Goal: Task Accomplishment & Management: Manage account settings

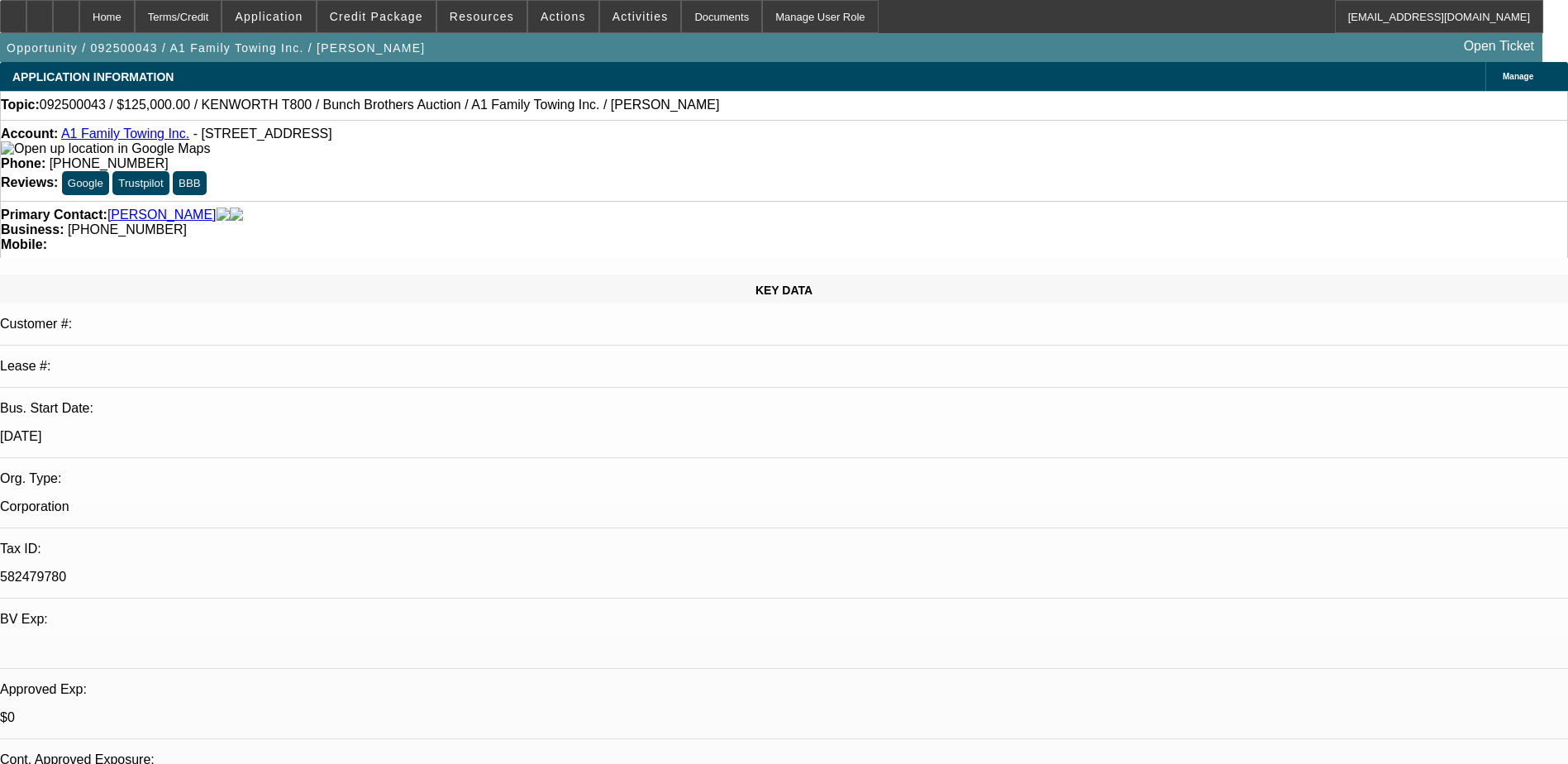
select select "0"
select select "2"
select select "0"
select select "6"
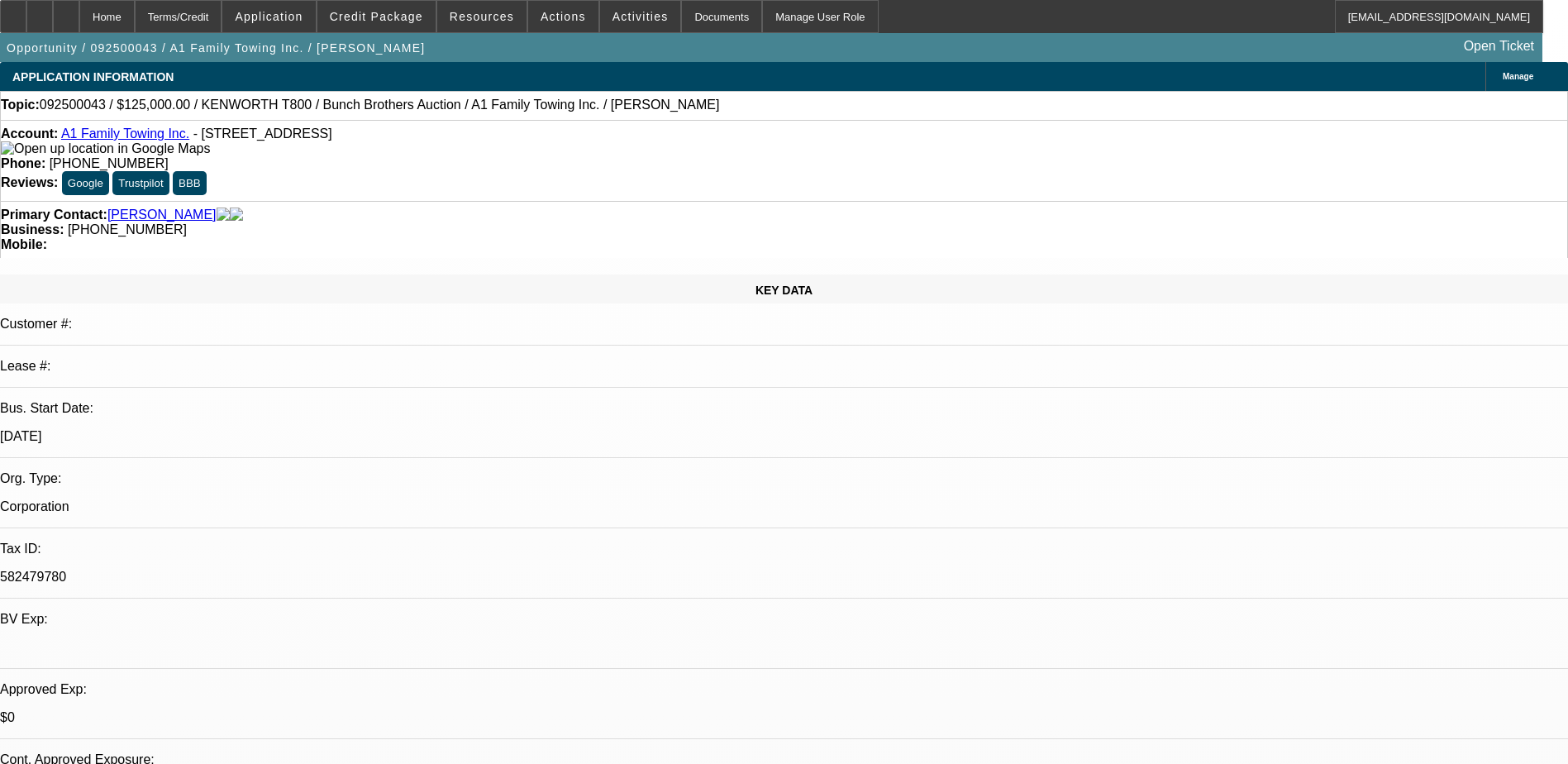
click at [310, 24] on span at bounding box center [268, 17] width 93 height 40
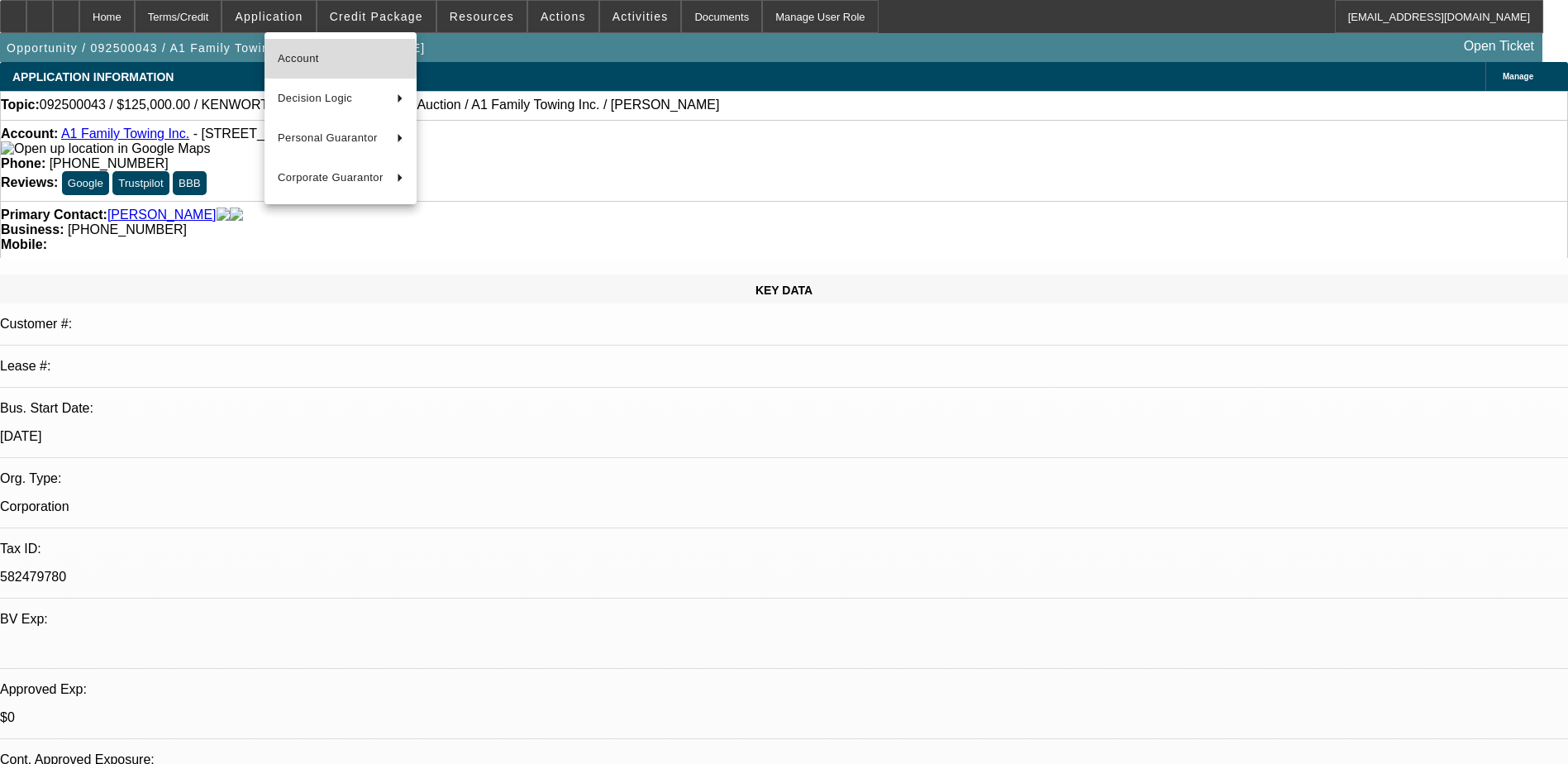
click at [305, 62] on span "Account" at bounding box center [341, 58] width 126 height 20
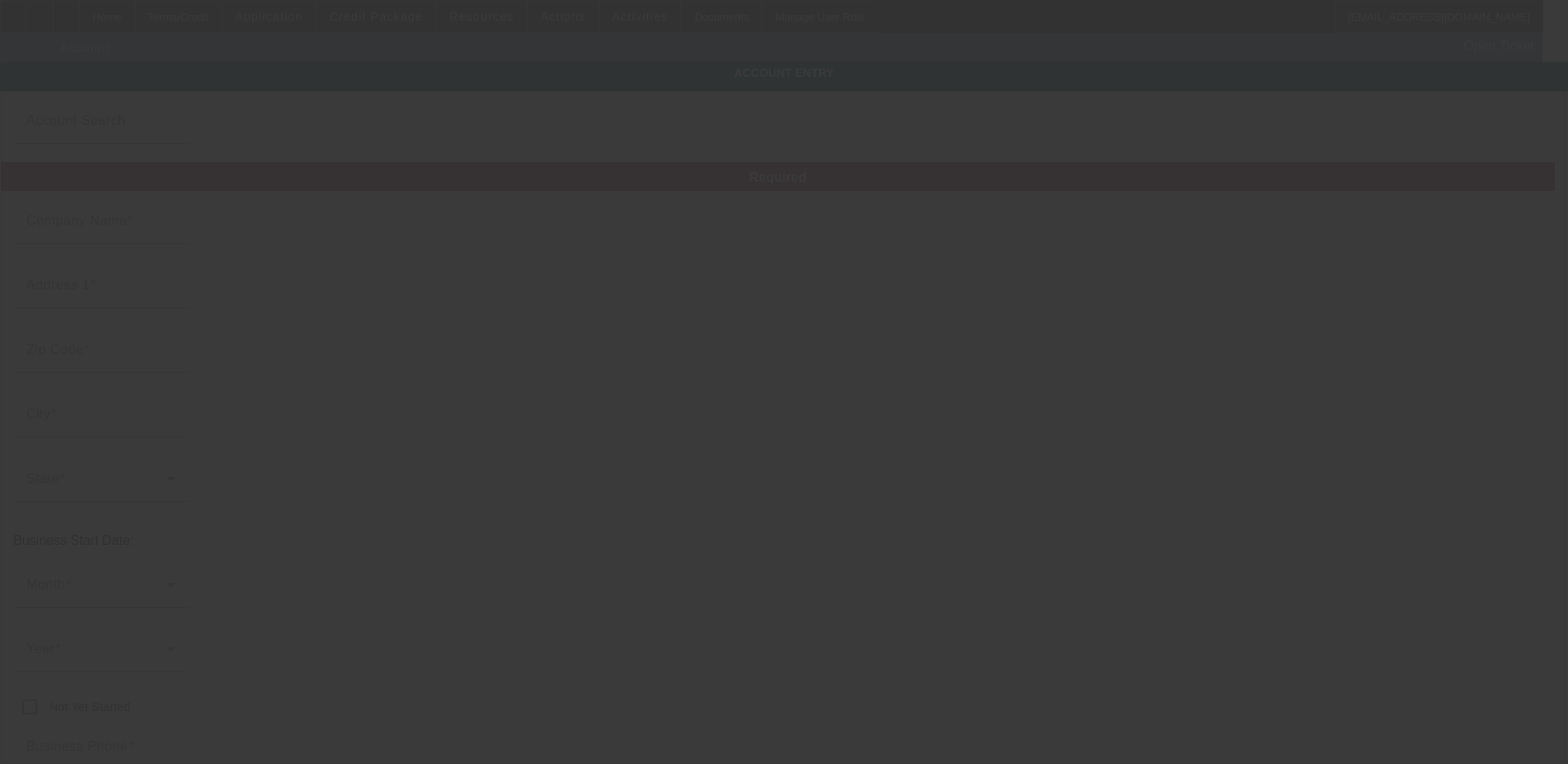
type input "A1 Family Towing Inc."
type input "[STREET_ADDRESS]"
type input "30650"
type input "[GEOGRAPHIC_DATA]"
type input "[PHONE_NUMBER]"
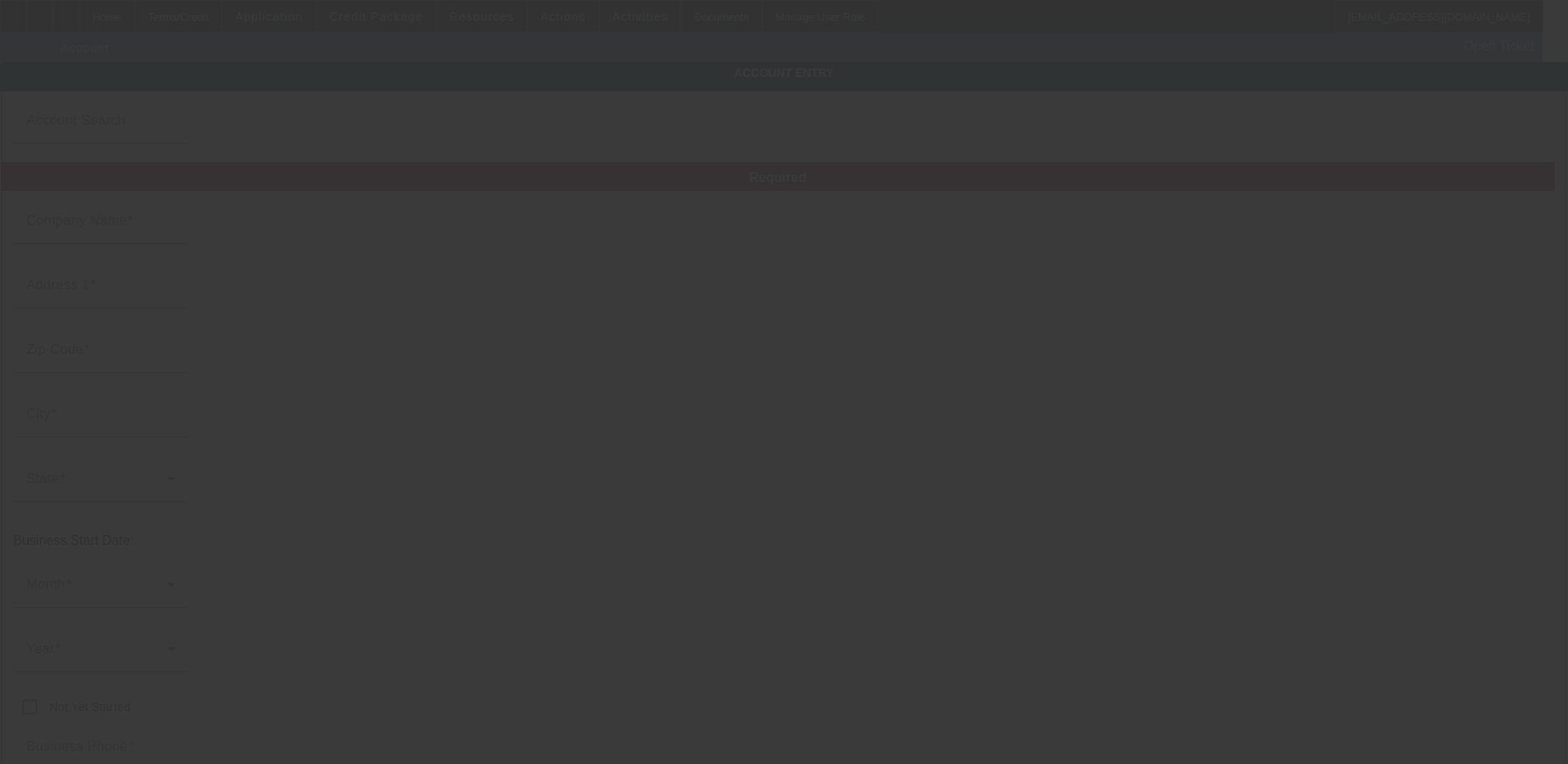
type input "Ste L"
type input "582479780"
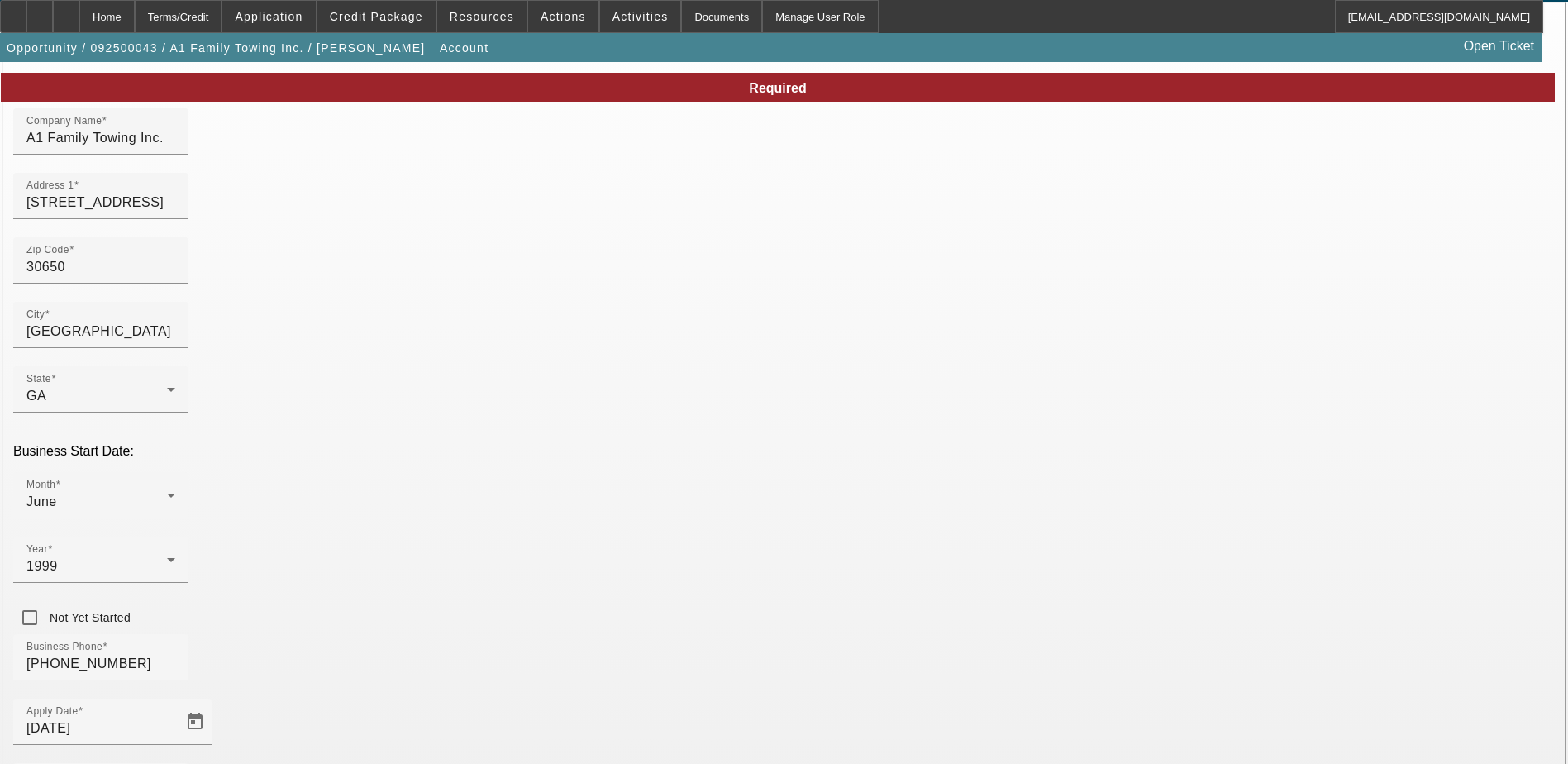
type input "Currency"
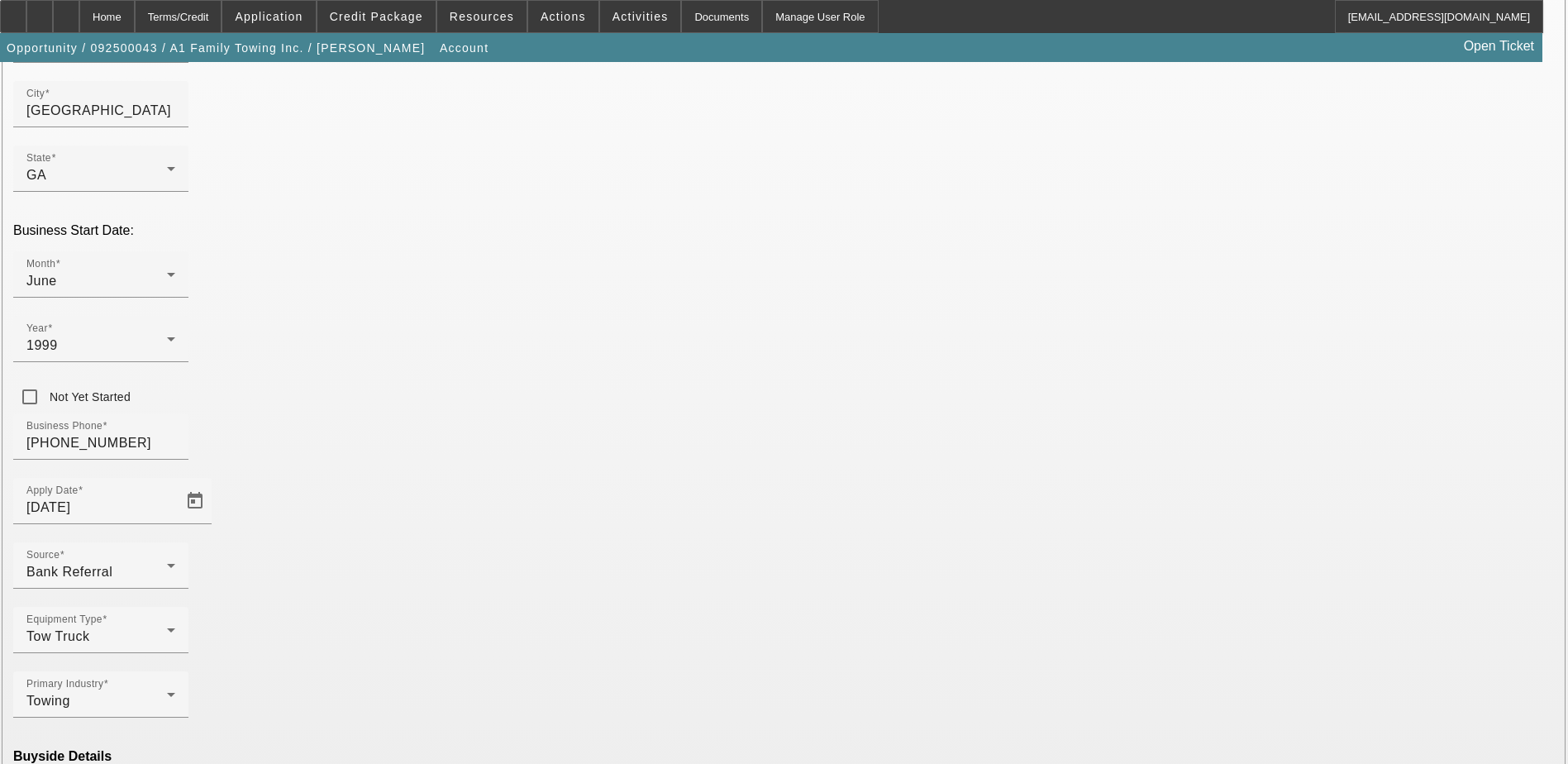
scroll to position [313, 0]
